Goal: Find specific page/section: Find specific page/section

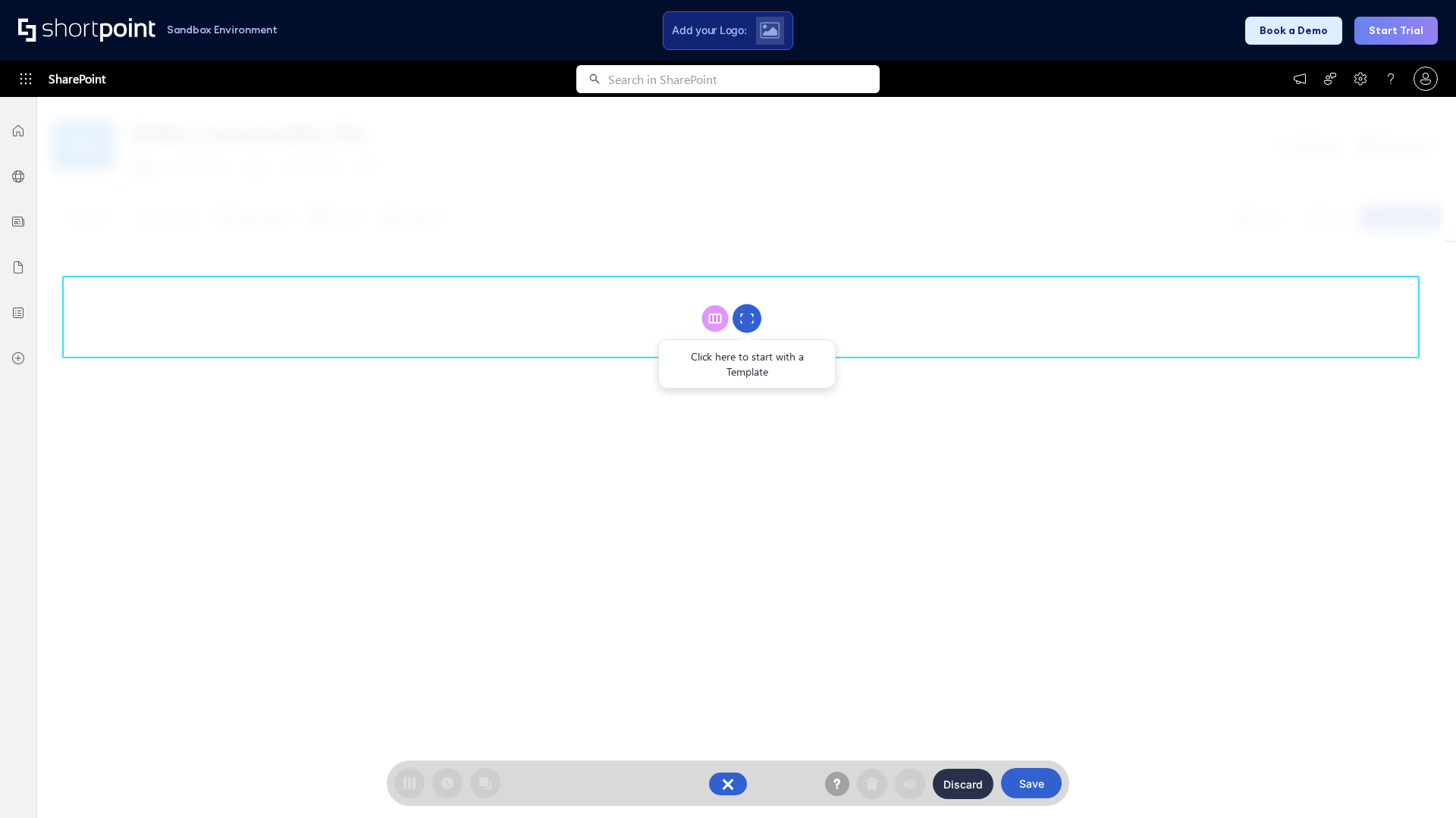
click at [746, 318] on circle at bounding box center [746, 319] width 28 height 28
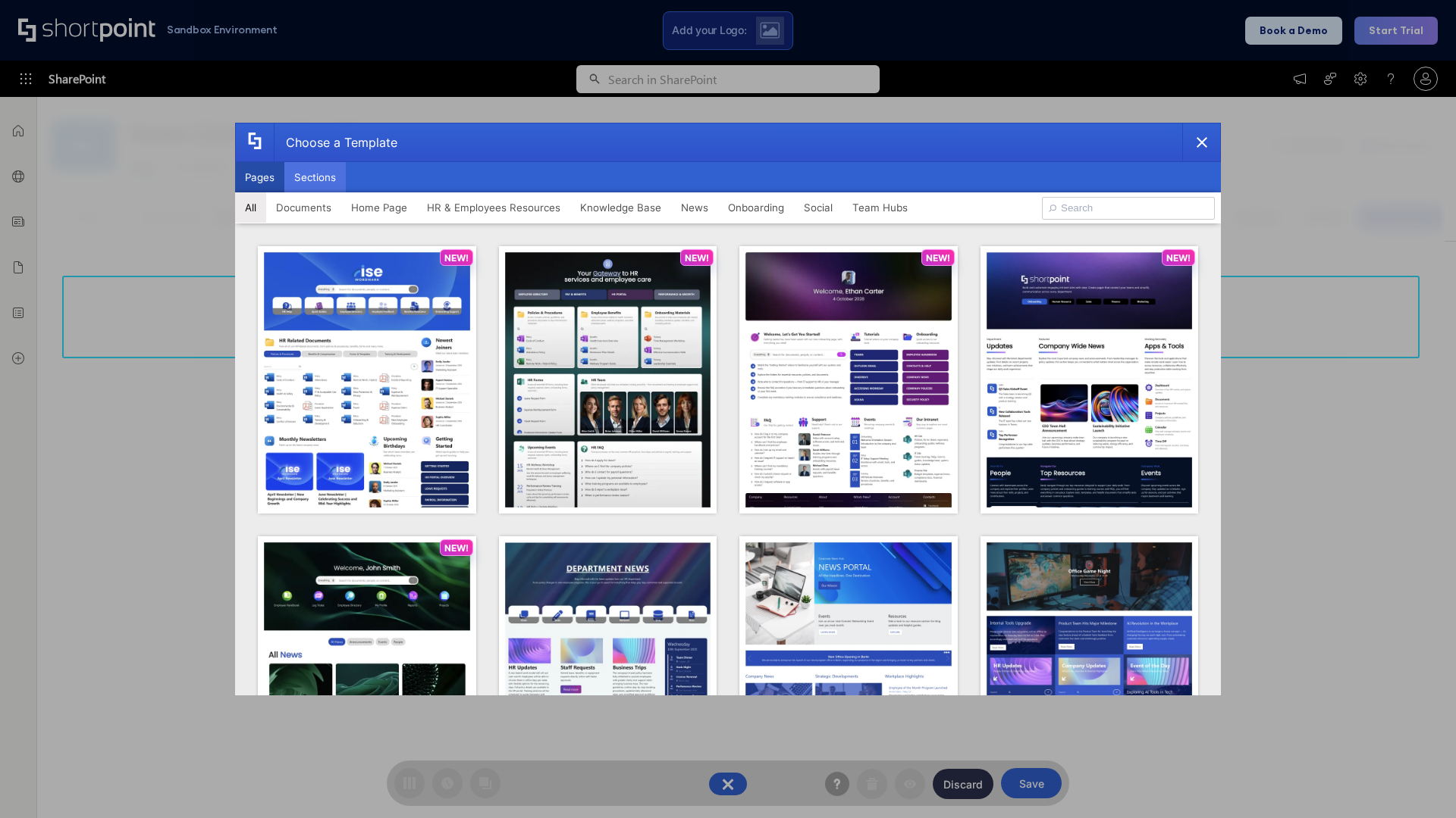
click at [315, 177] on button "Sections" at bounding box center [314, 177] width 61 height 30
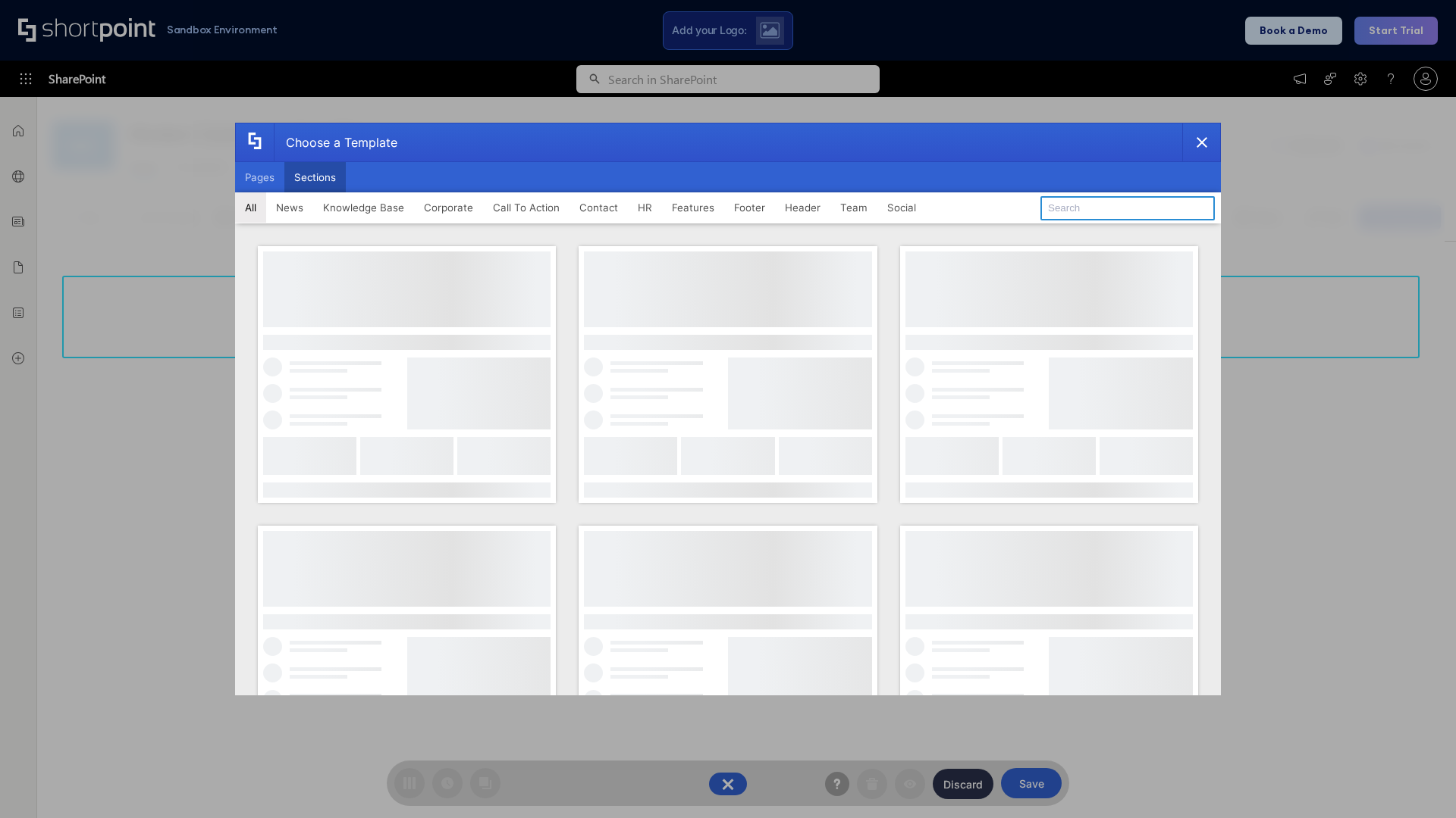
type input "News Kit 1"
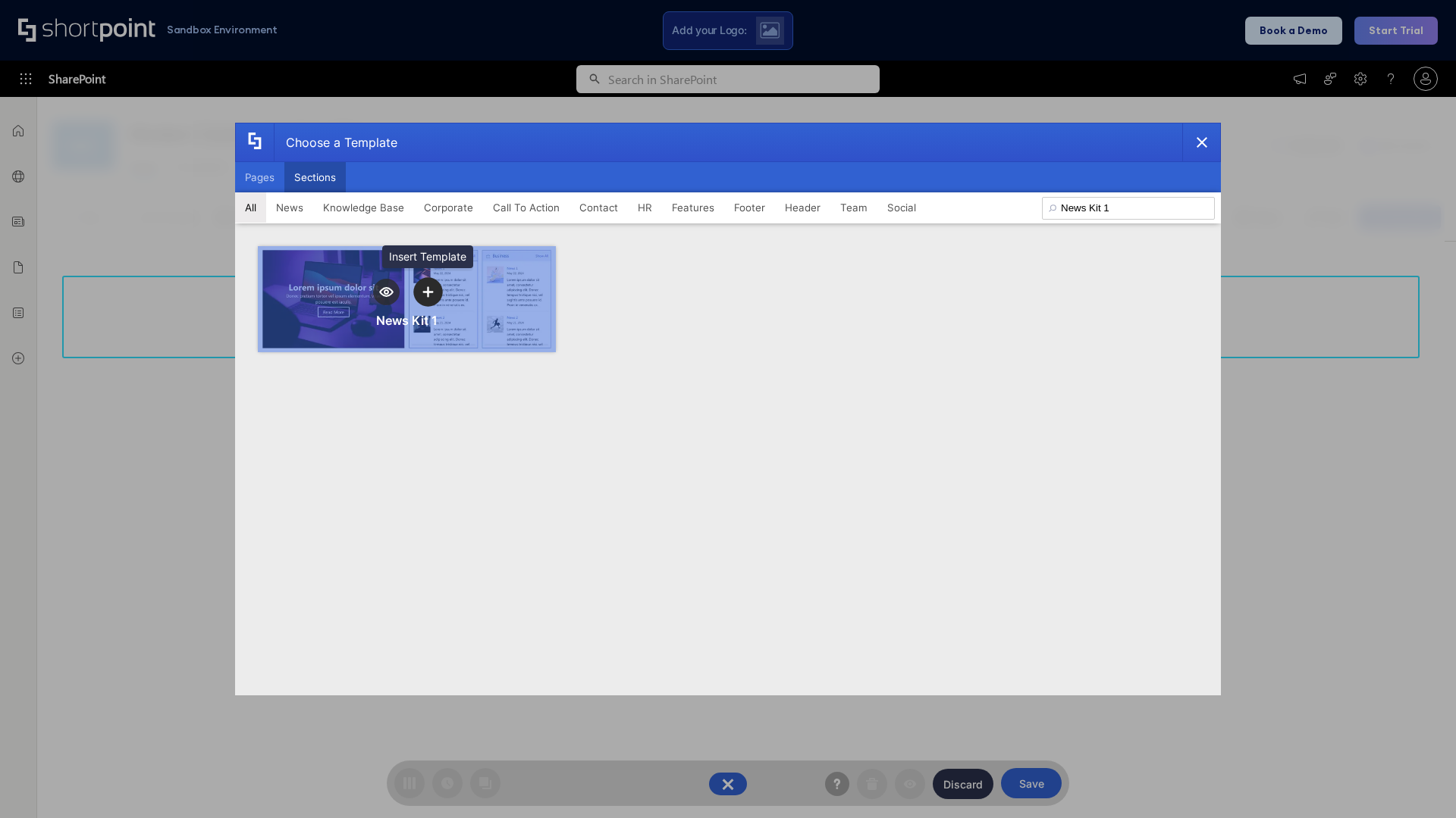
click at [427, 291] on icon "template selector" at bounding box center [427, 291] width 11 height 11
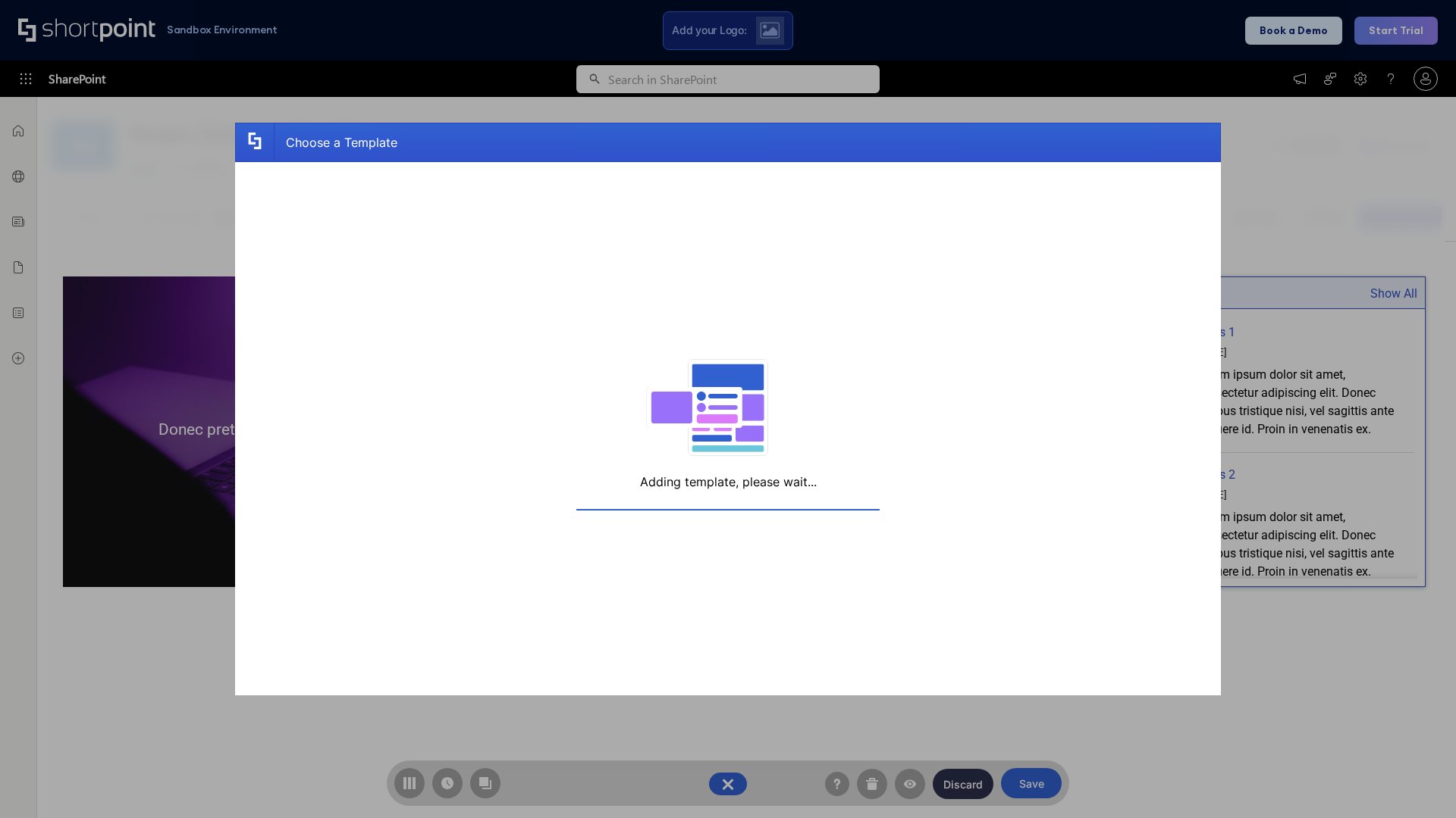
scroll to position [12, 12]
